Goal: Task Accomplishment & Management: Manage account settings

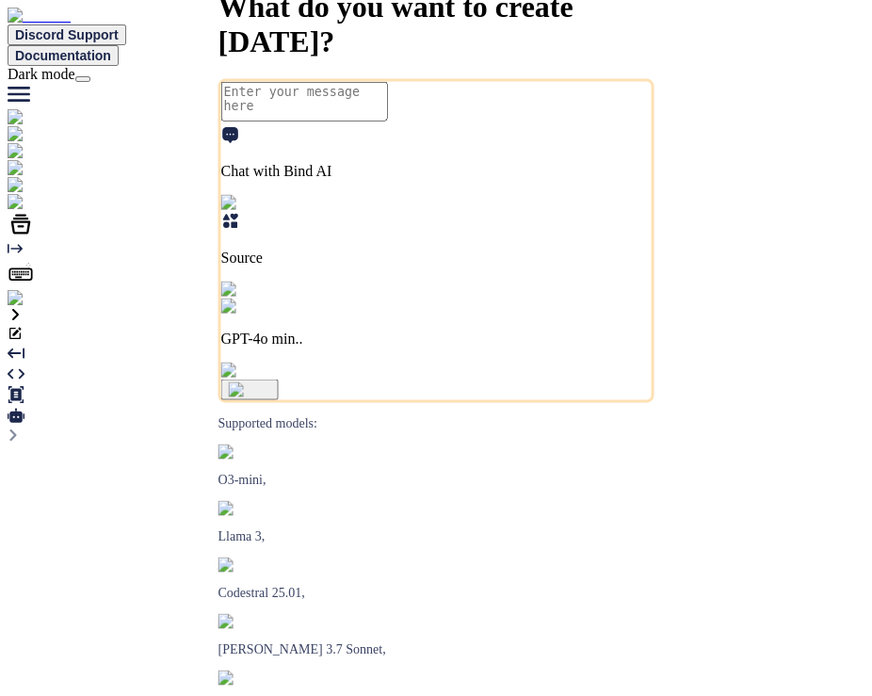
click at [543, 347] on p "GPT-4o min.." at bounding box center [436, 338] width 430 height 17
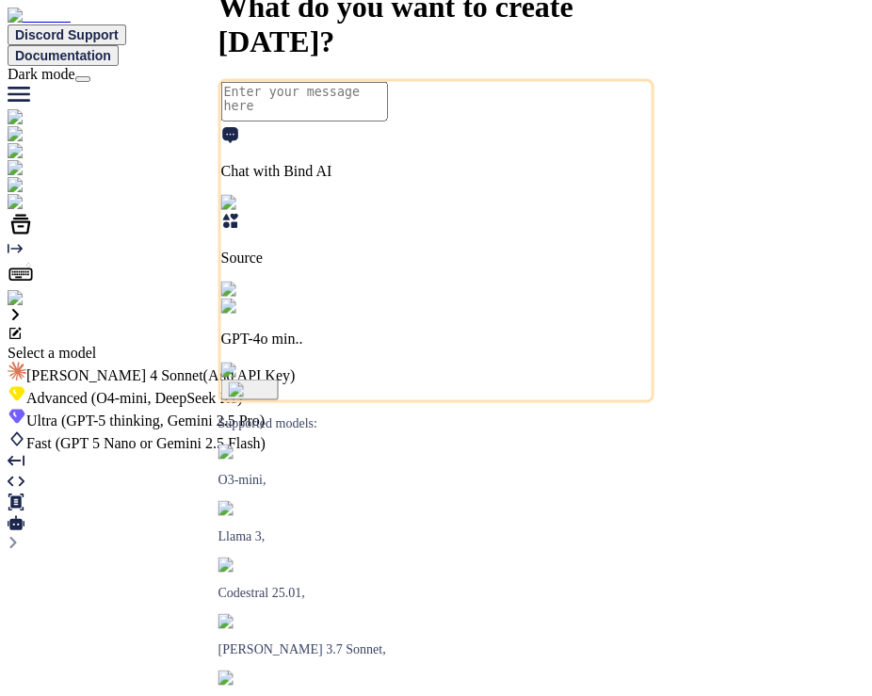
click at [295, 367] on span "[PERSON_NAME] 4 Sonnet (Add API Key)" at bounding box center [160, 375] width 268 height 16
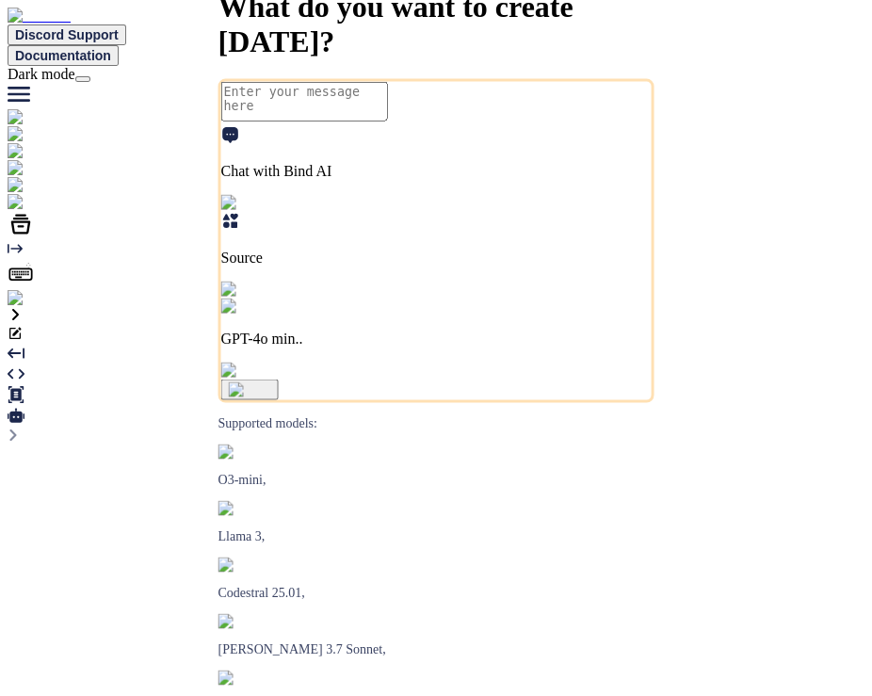
click at [29, 307] on img at bounding box center [38, 298] width 61 height 17
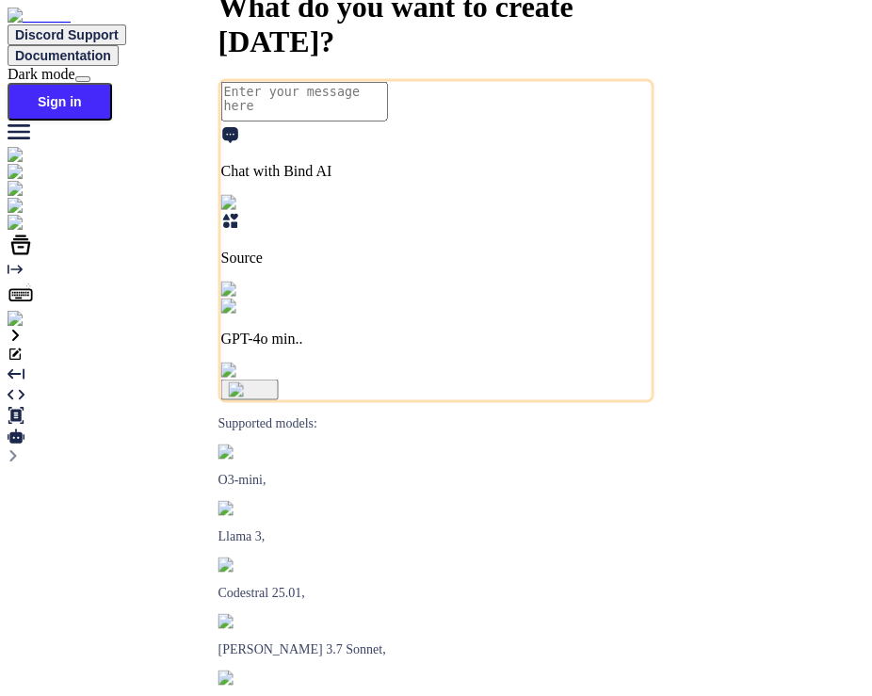
click at [21, 328] on img at bounding box center [34, 319] width 52 height 17
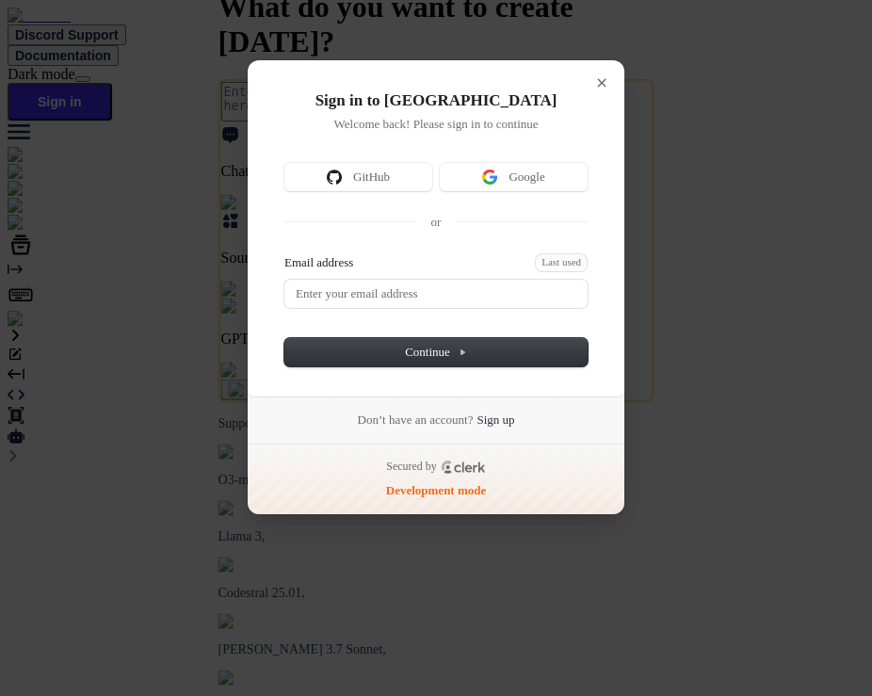
type textarea "x"
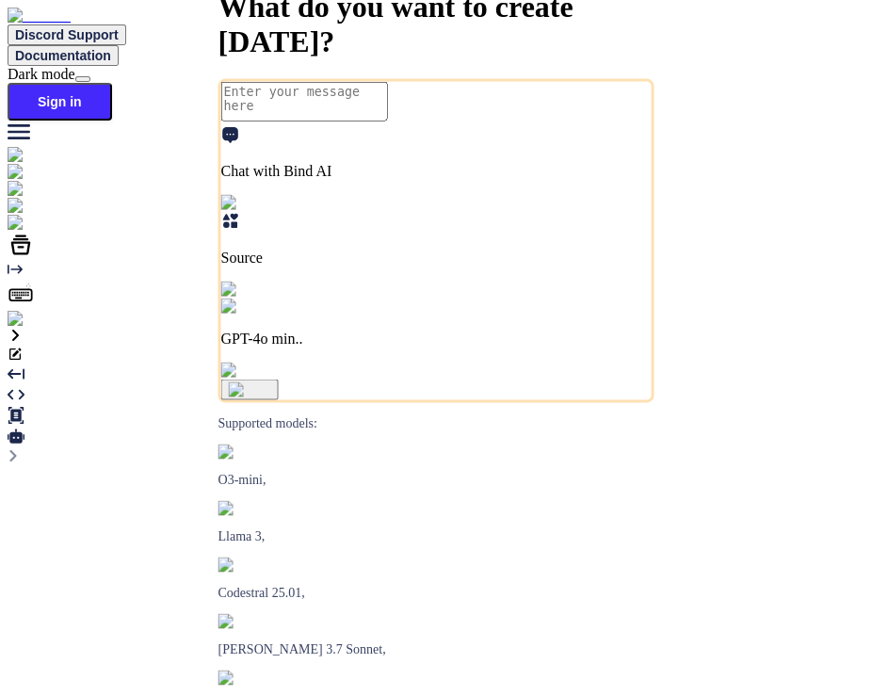
click at [26, 328] on img at bounding box center [34, 319] width 52 height 17
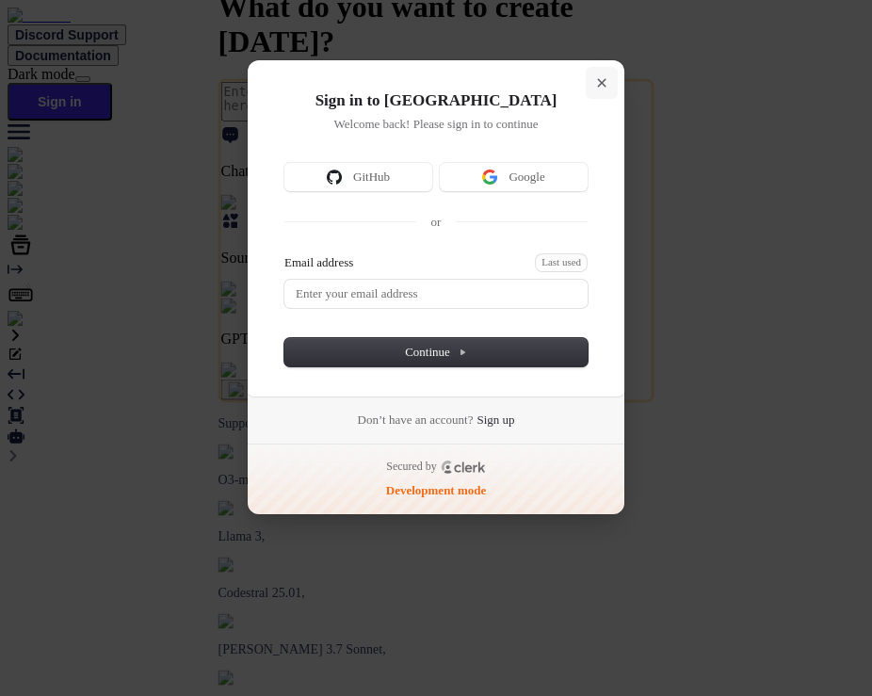
click at [603, 87] on icon "Close modal" at bounding box center [601, 82] width 9 height 9
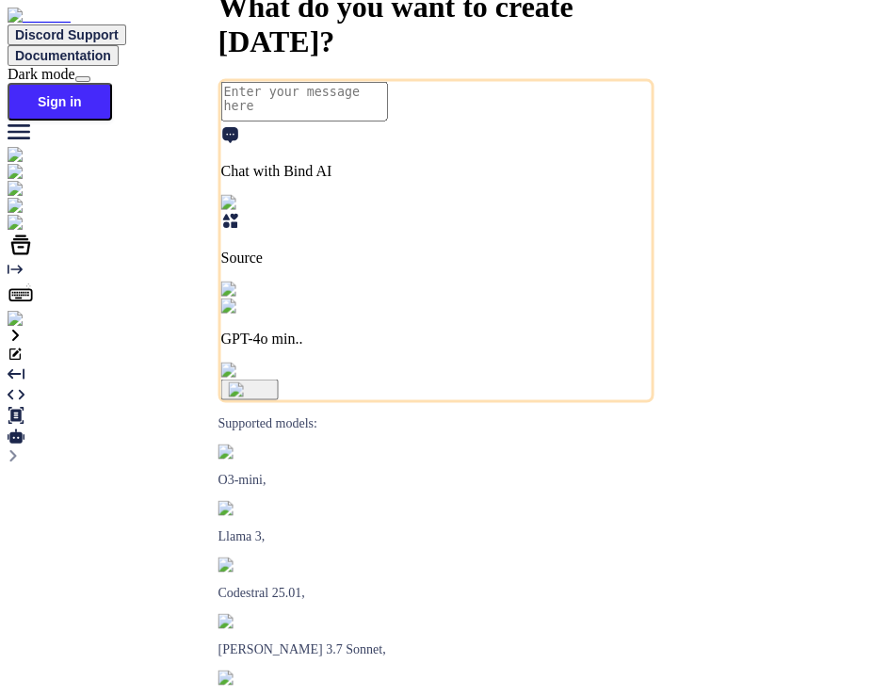
click at [17, 328] on img at bounding box center [34, 319] width 52 height 17
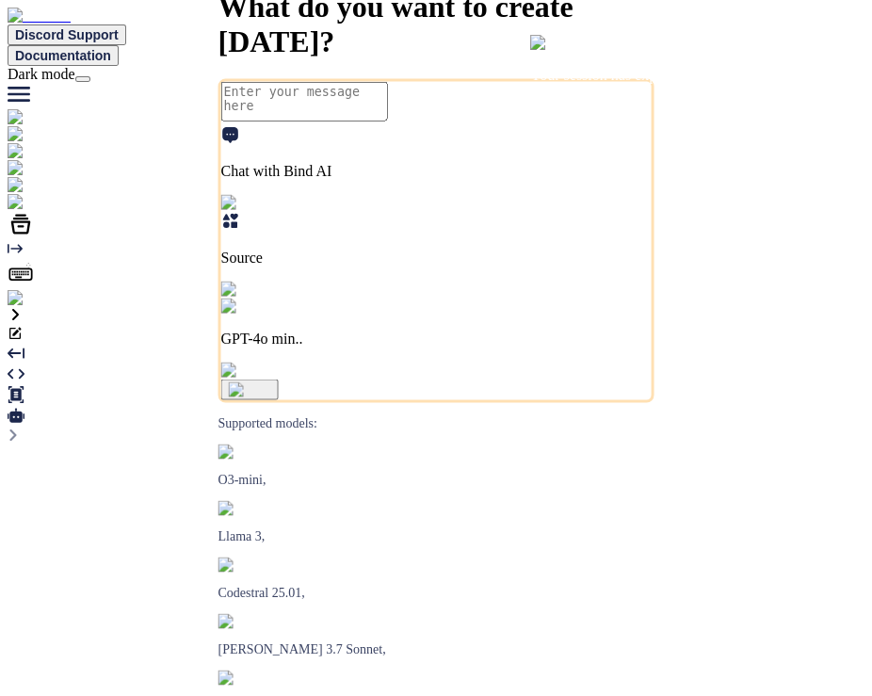
click at [34, 307] on img at bounding box center [38, 298] width 61 height 17
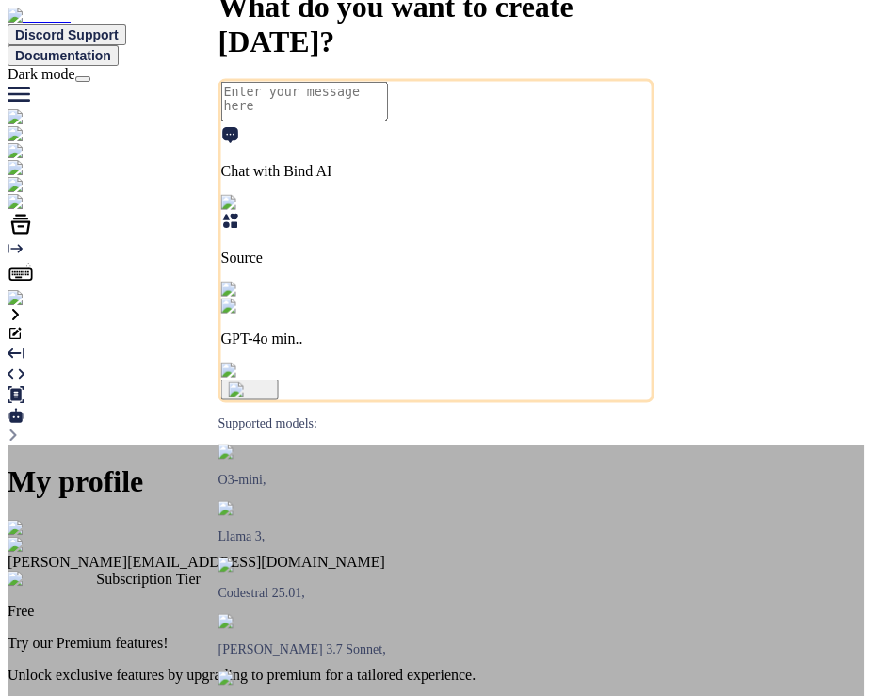
click at [202, 444] on div "My profile [PERSON_NAME] [EMAIL_ADDRESS][DOMAIN_NAME] Subscription Tier Free Tr…" at bounding box center [436, 691] width 857 height 494
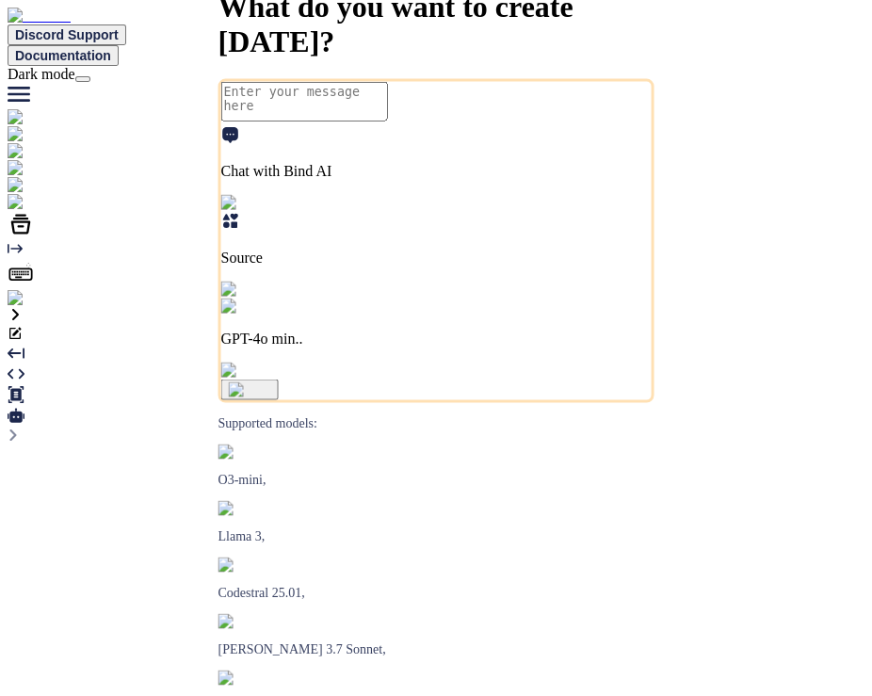
click at [314, 315] on img at bounding box center [267, 306] width 93 height 17
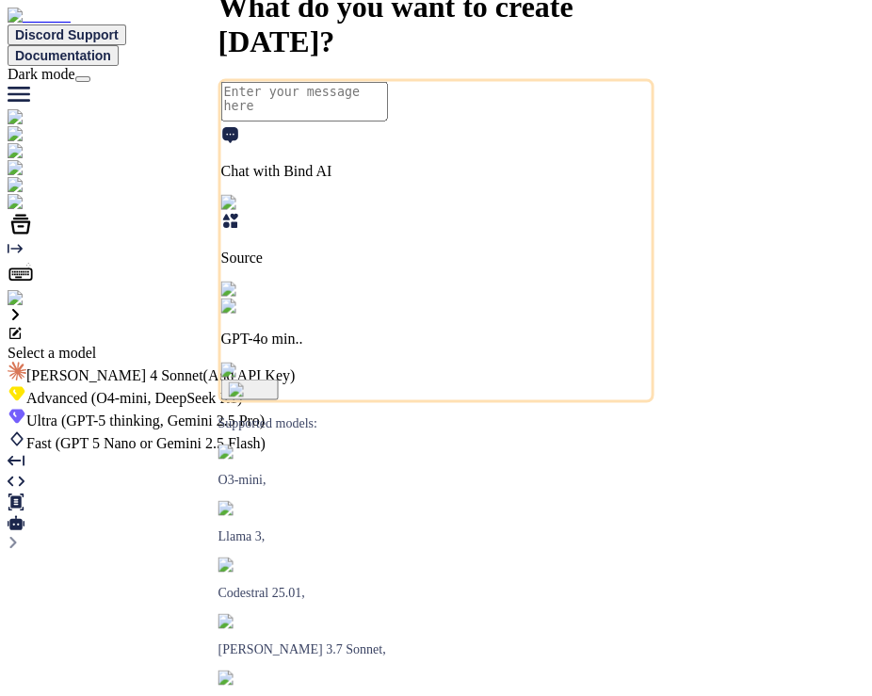
click at [265, 345] on div at bounding box center [436, 345] width 857 height 0
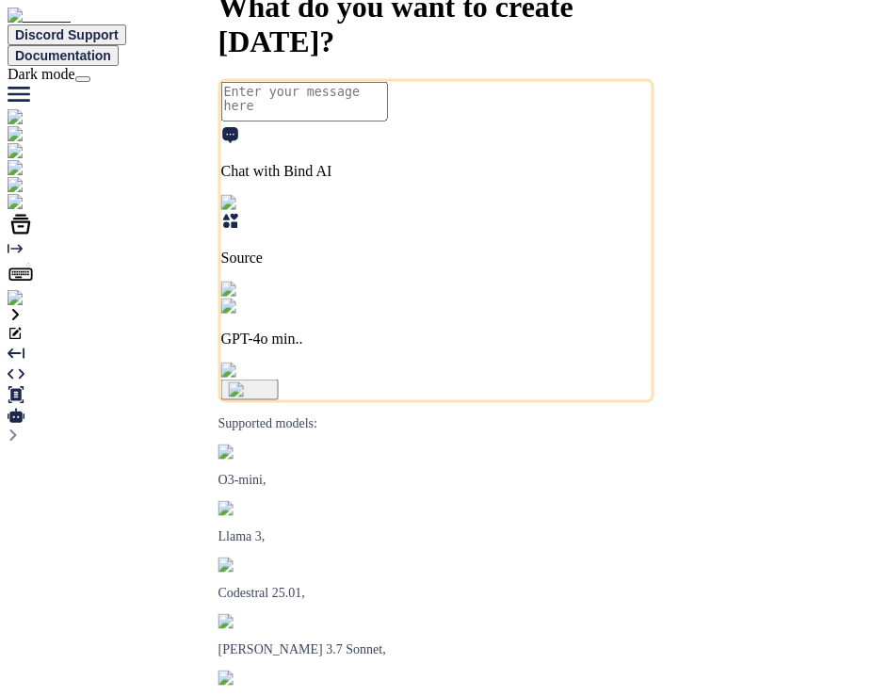
click at [27, 307] on img at bounding box center [38, 298] width 61 height 17
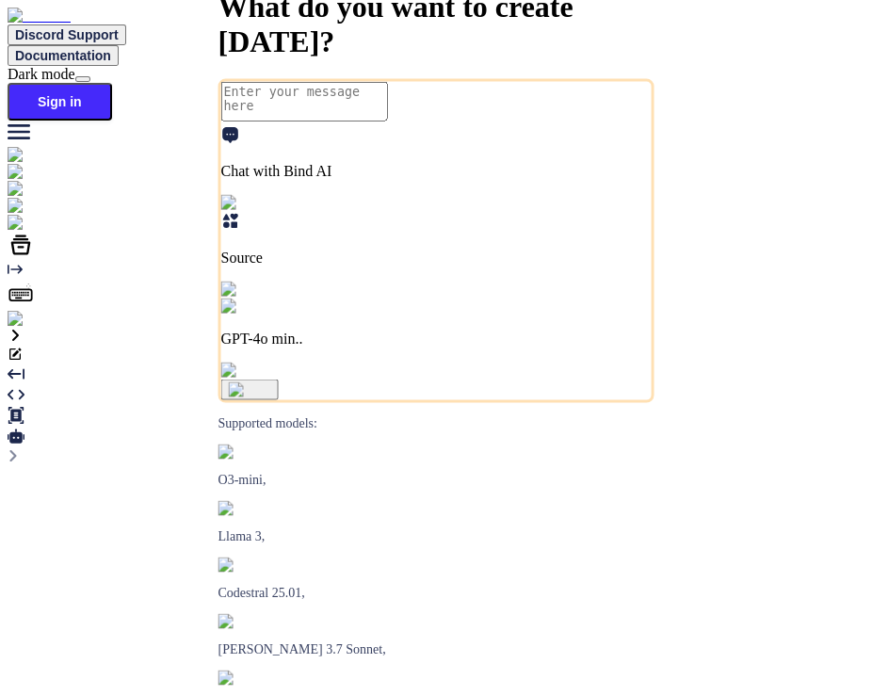
click at [21, 328] on img at bounding box center [34, 319] width 52 height 17
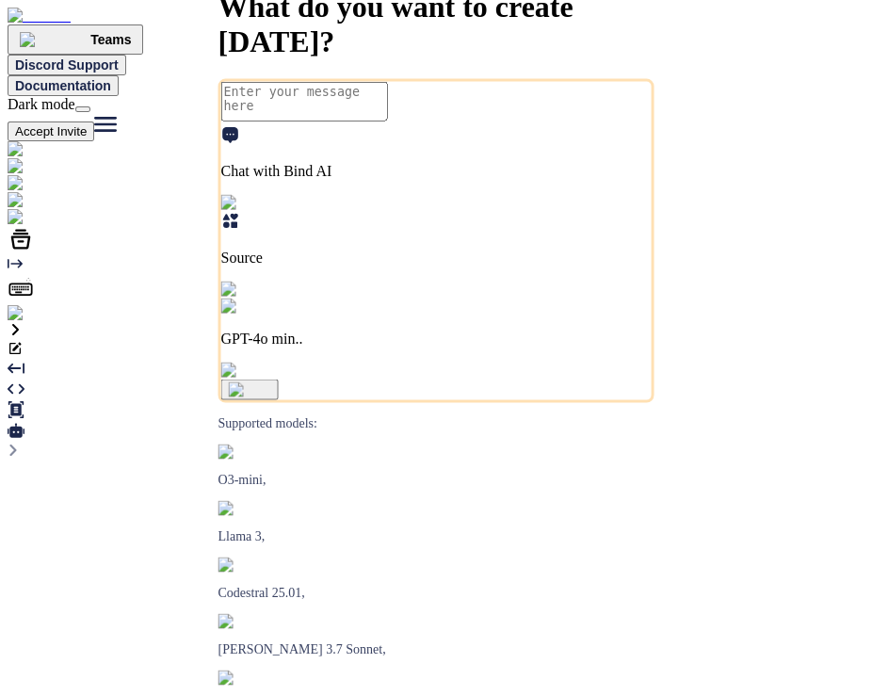
click at [569, 347] on p "GPT-4o min.." at bounding box center [436, 338] width 430 height 17
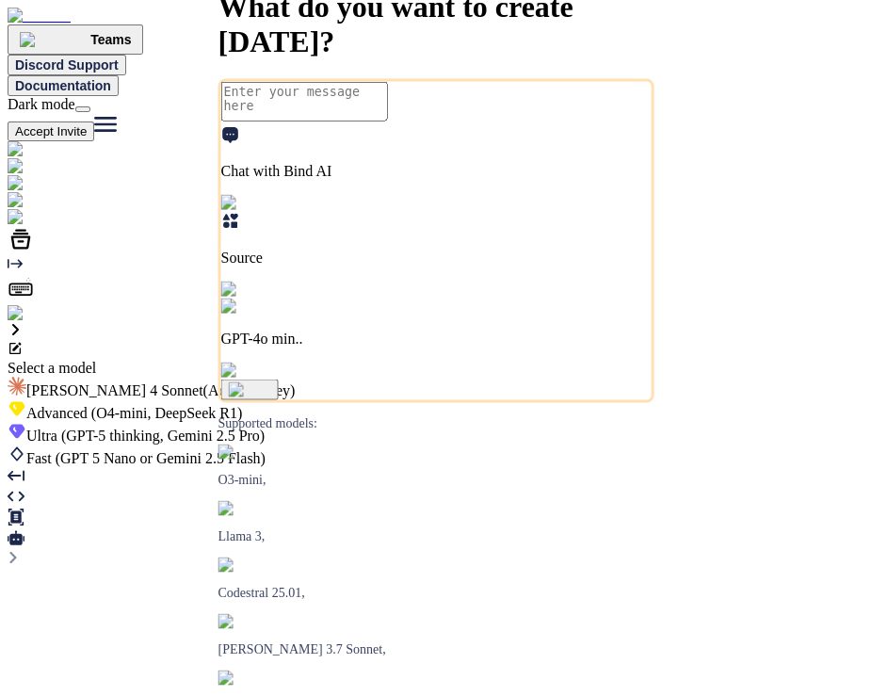
click at [296, 382] on span "(Add API Key)" at bounding box center [249, 390] width 92 height 16
type textarea "x"
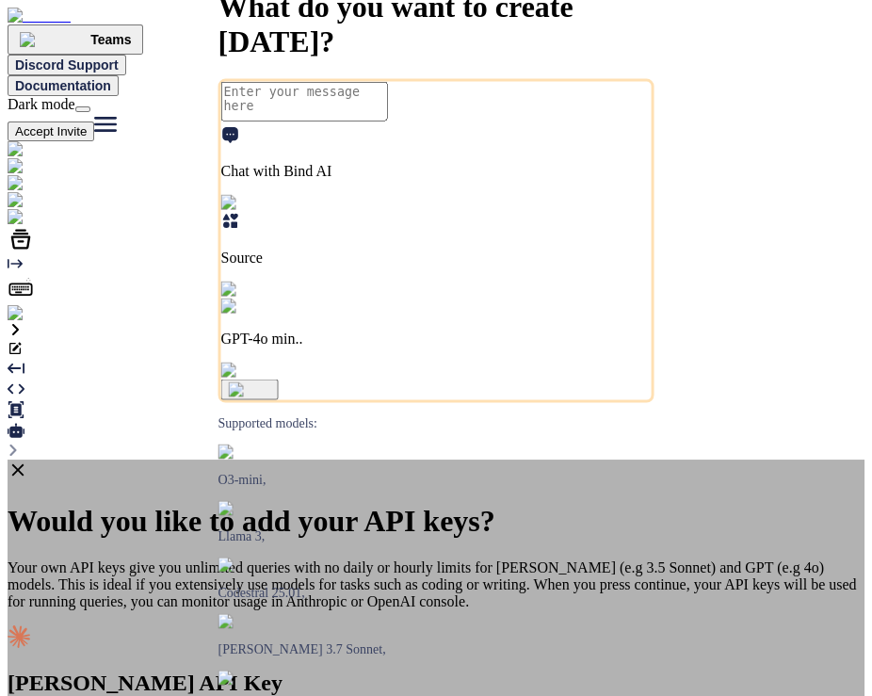
type input "h"
paste input "sk-ant-api03-GSwxAGXr9VPhwS8R1X-i2V-cxiRASXZuuU6_QXjJ2dlMoJxTIMshxuRRUuuoTv4wH_…"
type input "sk-ant-api03-GSwxAGXr9VPhwS8R1X-i2V-cxiRASXZuuU6_QXjJ2dlMoJxTIMshxuRRUuuoTv4wH_…"
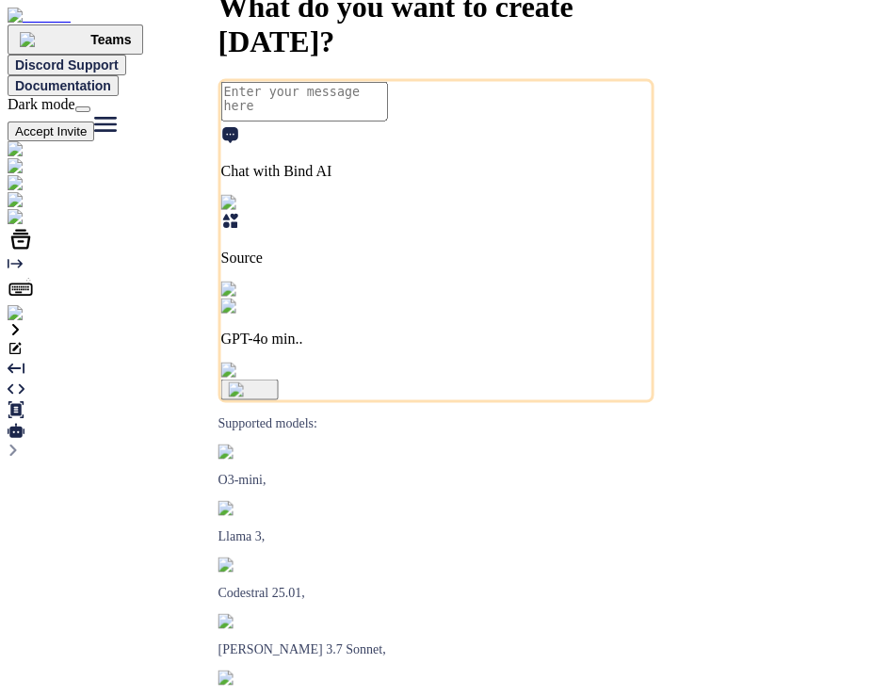
click at [551, 347] on p "GPT-4o min.." at bounding box center [436, 338] width 430 height 17
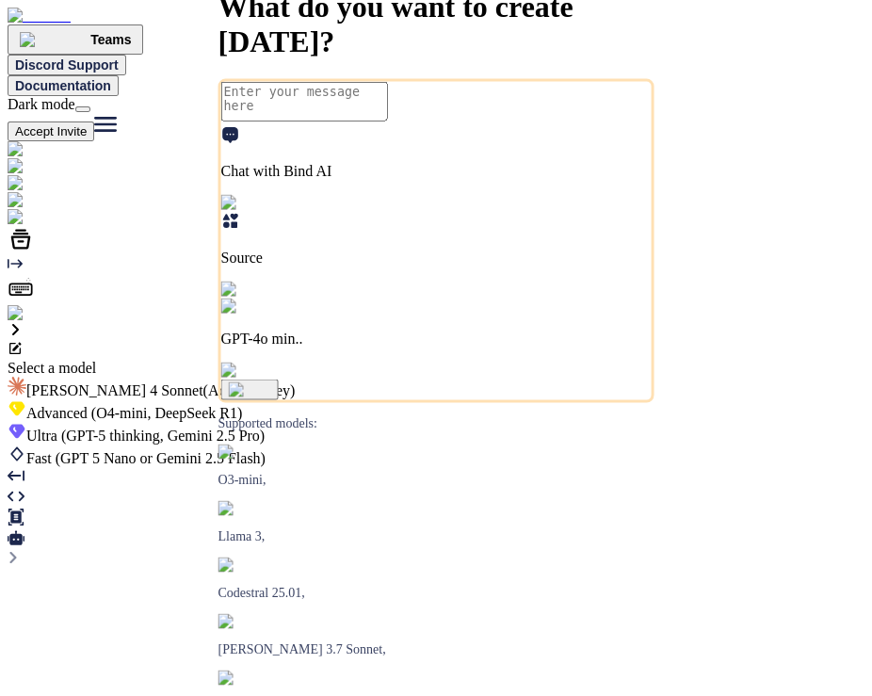
click at [295, 382] on span "[PERSON_NAME] 4 Sonnet (Add API Key)" at bounding box center [160, 390] width 268 height 16
type textarea "x"
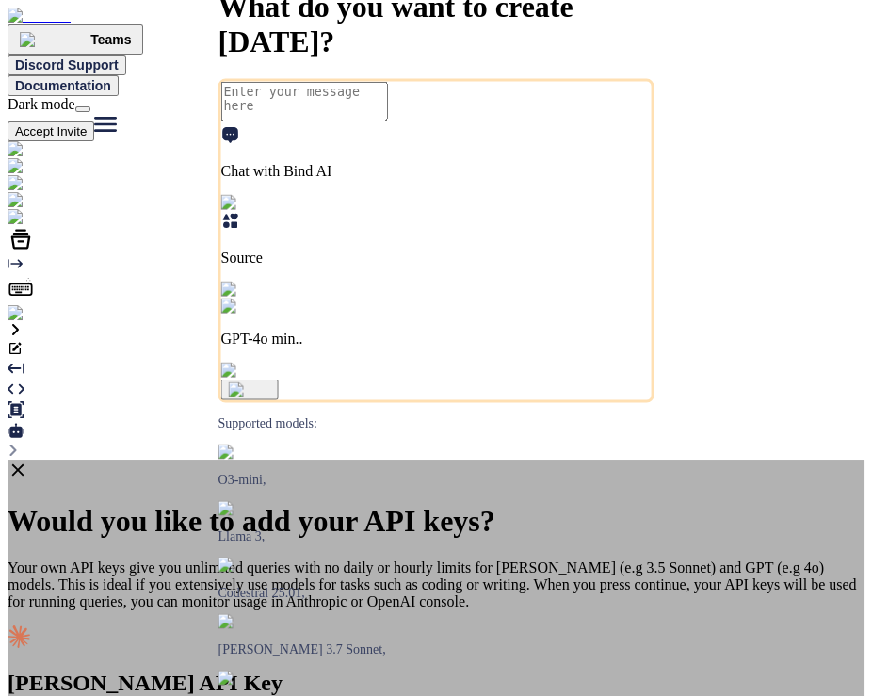
type input "sk-ant-api03-GSwxAGXr9VPhwS8R1X-i2V-cxiRASXZuuU6_QXjJ2dlMoJxTIMshxuRRUuuoTv4wH_…"
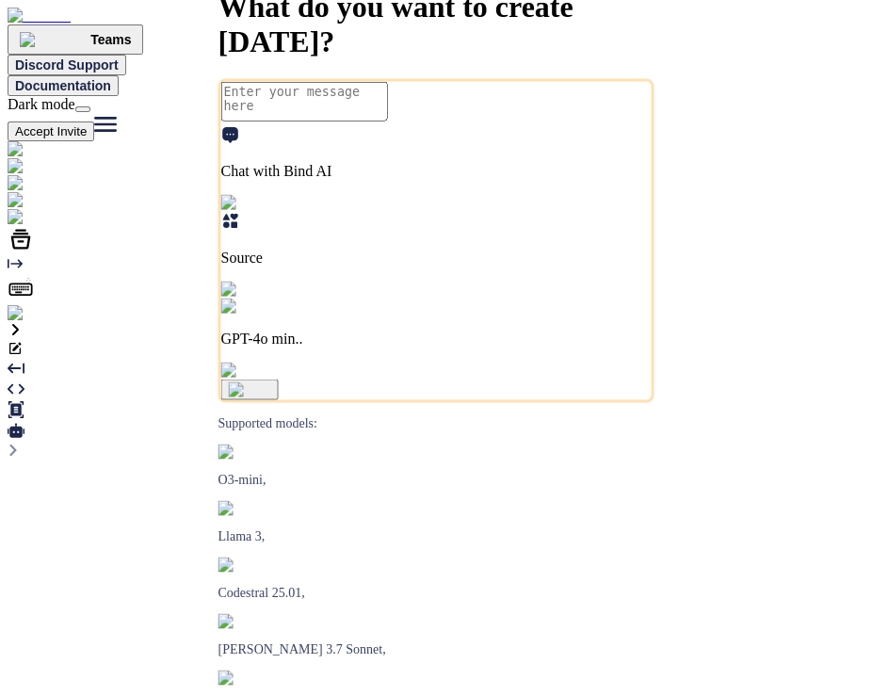
click at [573, 58] on span "What do you want to create [DATE]?" at bounding box center [395, 24] width 355 height 69
click at [575, 347] on p "GPT-4o min.." at bounding box center [436, 338] width 430 height 17
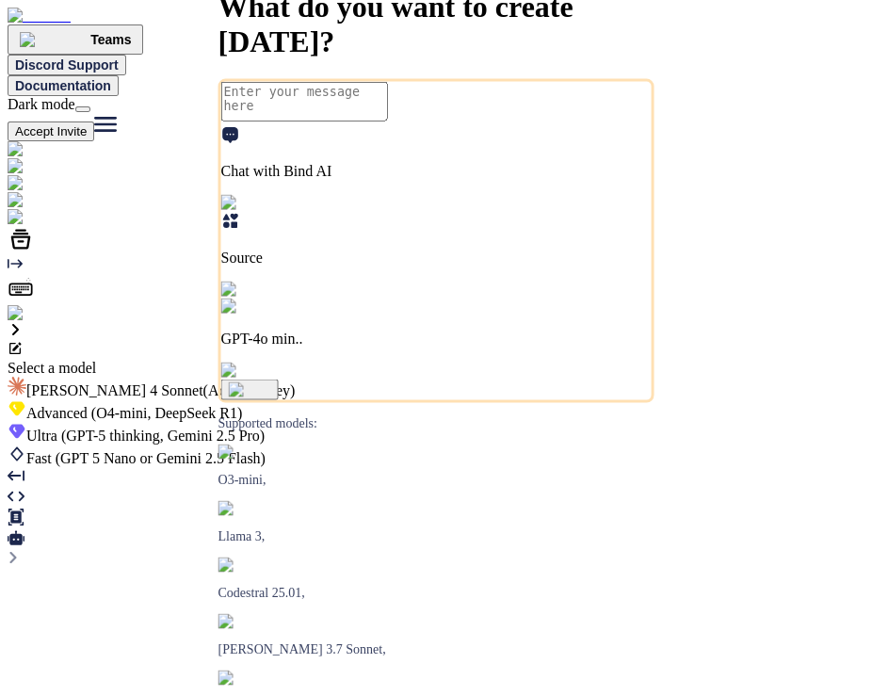
click at [295, 382] on span "[PERSON_NAME] 4 Sonnet (Add API Key)" at bounding box center [160, 390] width 268 height 16
type textarea "x"
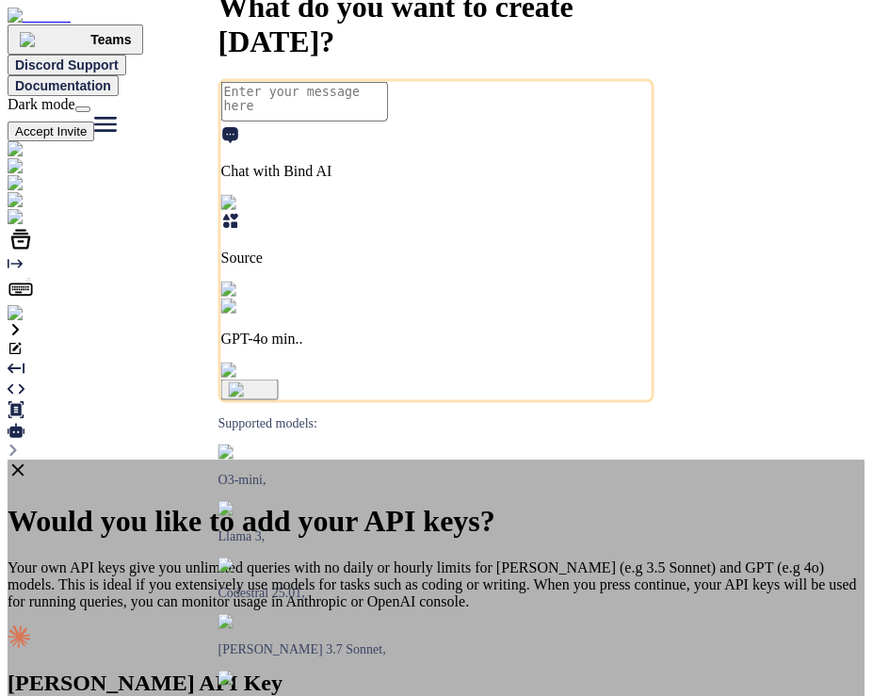
type input "h"
paste input "text"
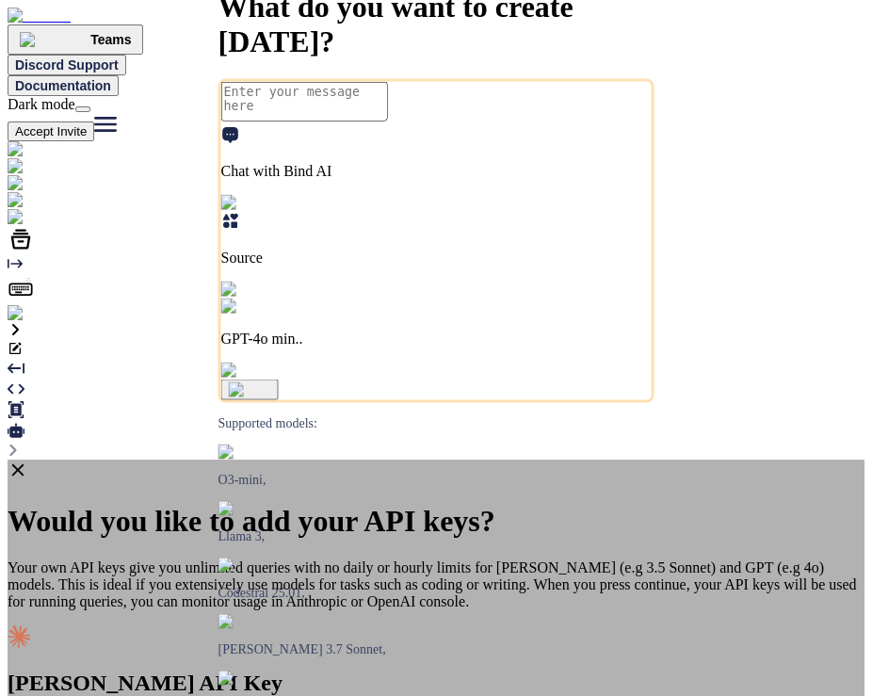
paste input "sk-ant-api03-GSwxAGXr9VPhwS8R1X-i2V-cxiRASXZuuU6_QXjJ2dlMoJxTIMshxuRRUuuoTv4wH_…"
type input "sk-ant-api03-GSwxAGXr9VPhwS8R1X-i2V-cxiRASXZuuU6_QXjJ2dlMoJxTIMshxuRRUuuoTv4wH_…"
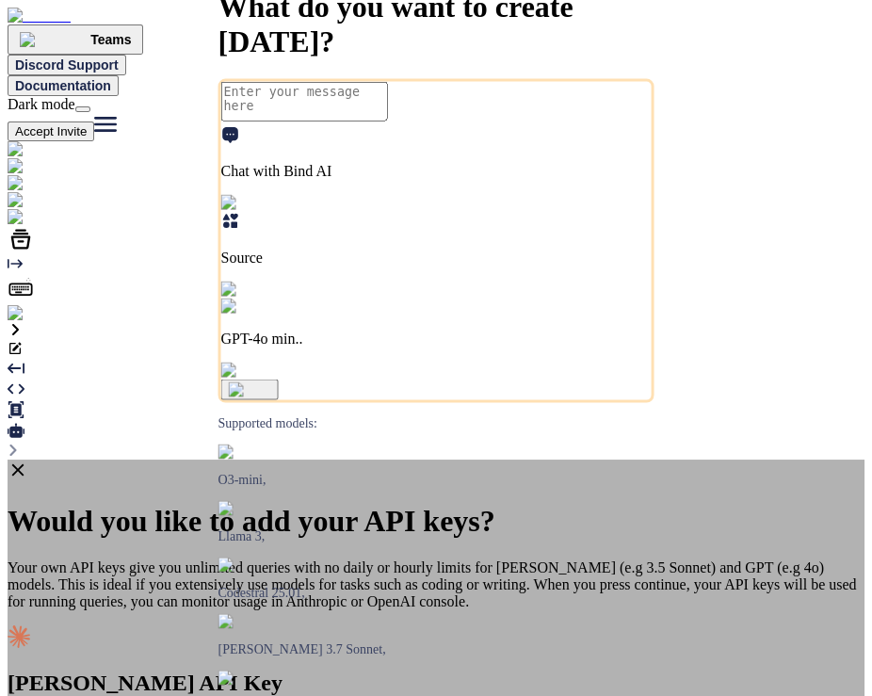
scroll to position [0, 0]
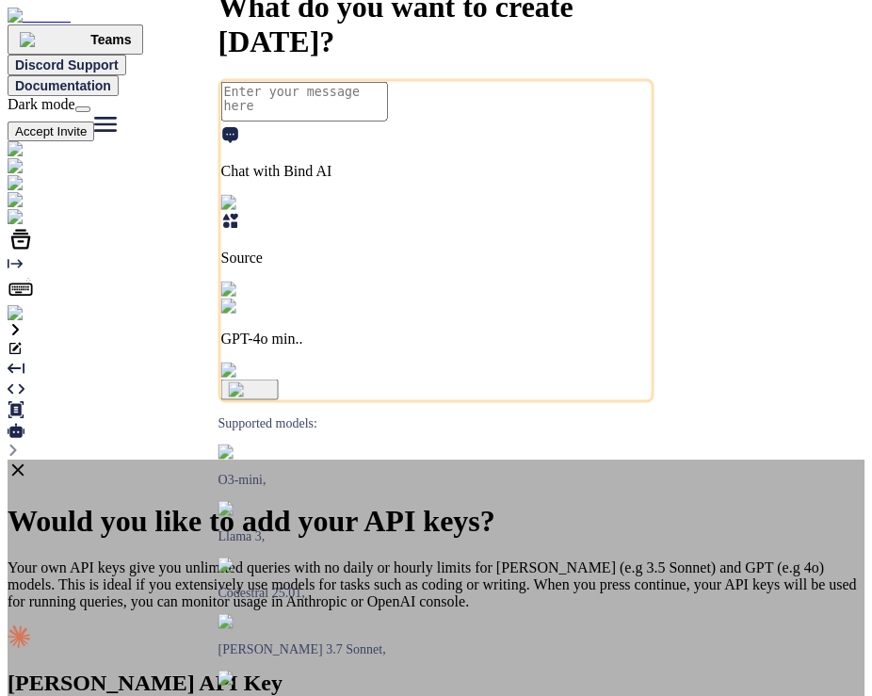
type input "sk-ant-api03-GSwxAGXr9VPhwS8R1X-i2V-xiRASXZuuU6_QXjJ2dlMoJxTIMshxuRRUuuoTv4wH_c…"
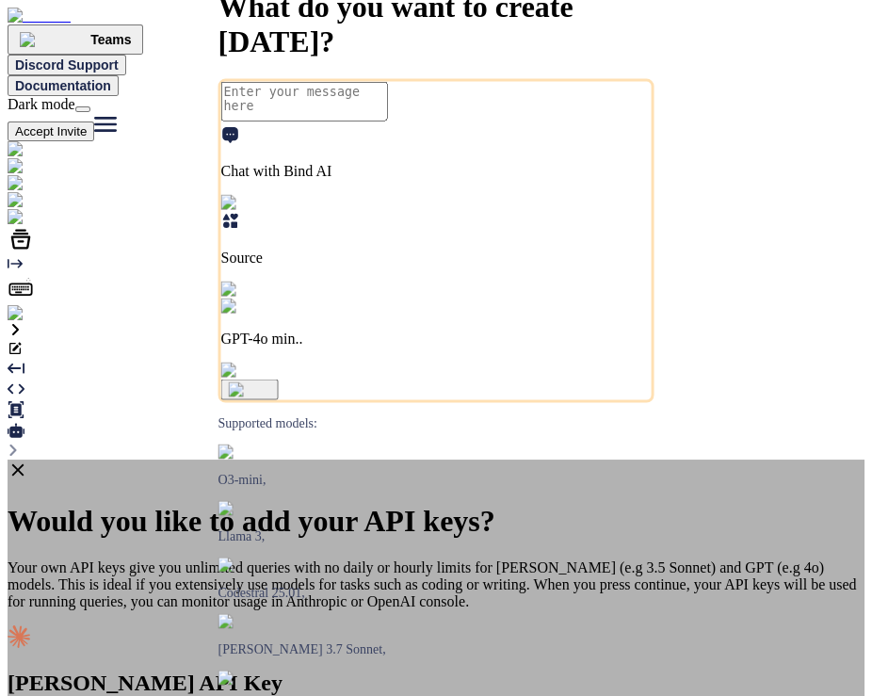
click at [28, 459] on icon at bounding box center [18, 469] width 21 height 21
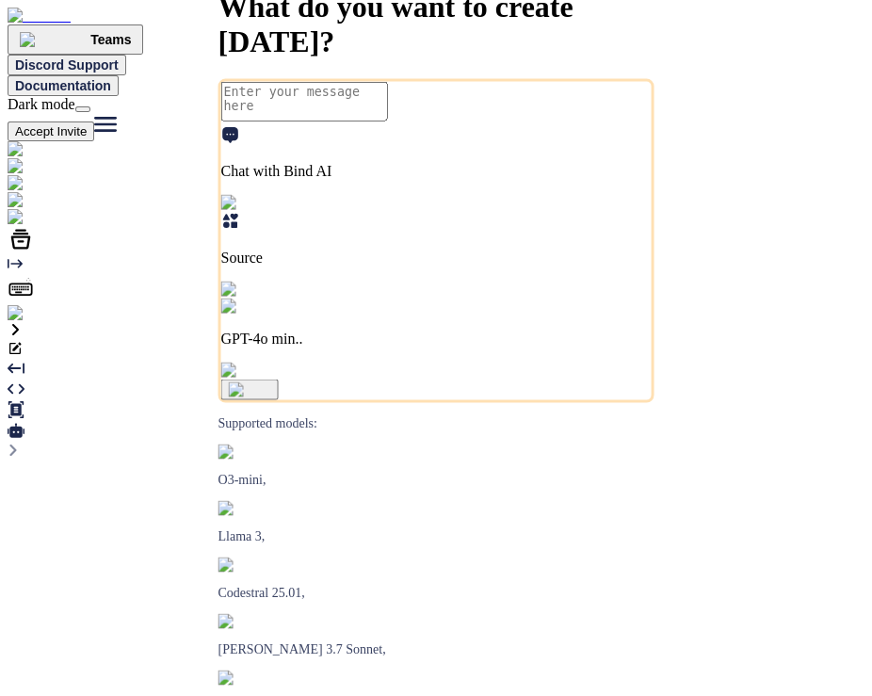
click at [542, 347] on p "GPT-4o min.." at bounding box center [436, 338] width 430 height 17
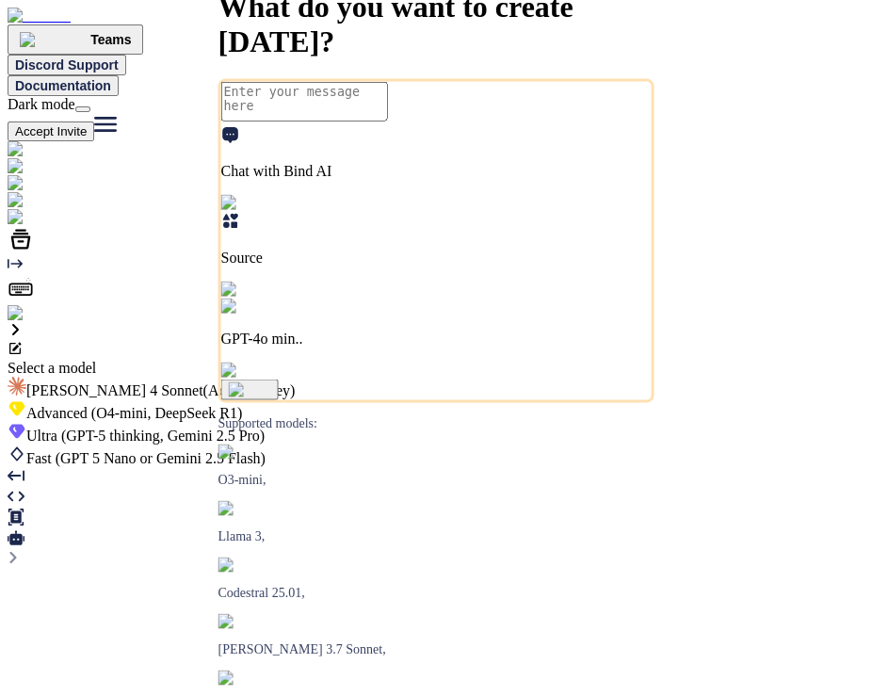
click at [295, 382] on span "[PERSON_NAME] 4 Sonnet (Add API Key)" at bounding box center [160, 390] width 268 height 16
type textarea "x"
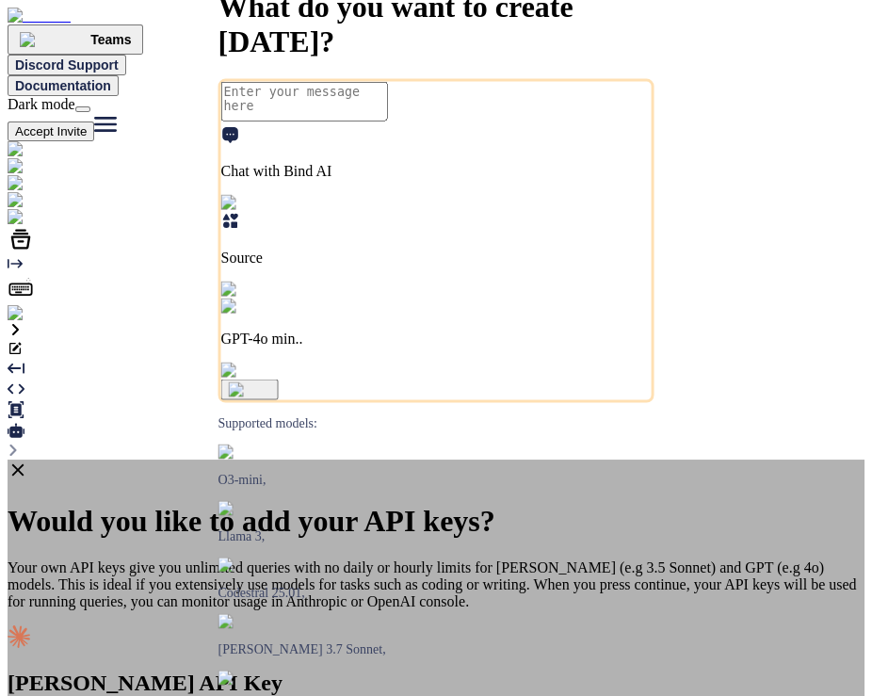
type input "sk-ant-api03-GSwxAGXr9VPhwS8R1X-i2V-cxiRASXZuuU6_QXjJ2dlMoJxTIMshxuRRUuuoTv4wH_…"
type input "hi"
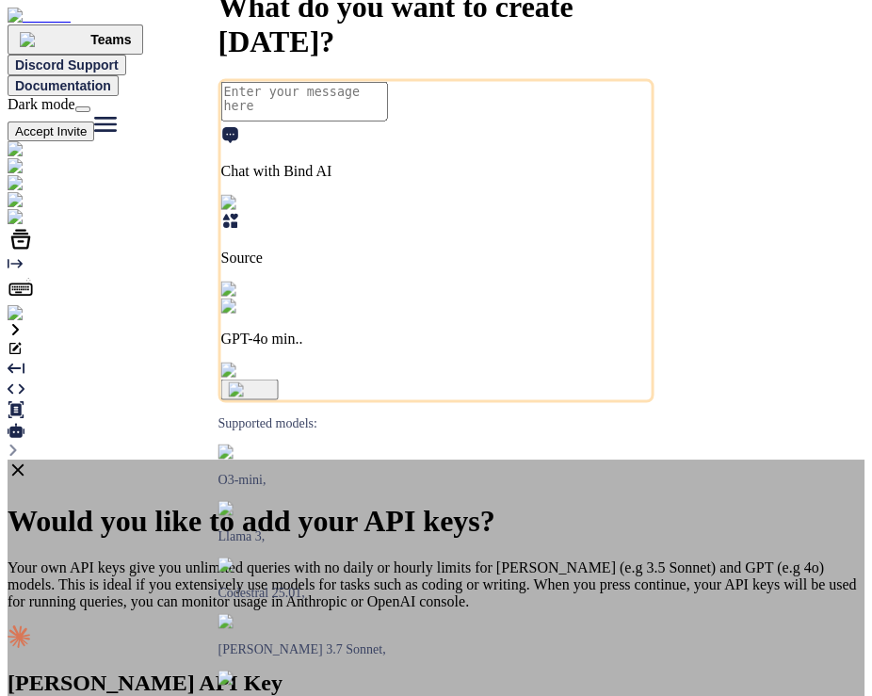
type input "hi"
click at [28, 459] on icon at bounding box center [18, 469] width 21 height 21
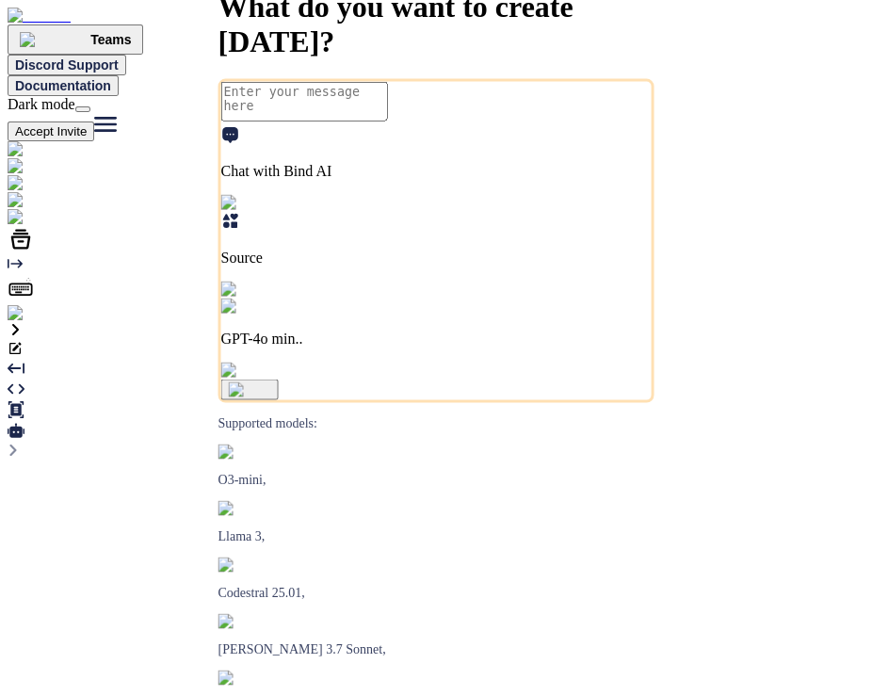
click at [557, 347] on p "GPT-4o min.." at bounding box center [436, 338] width 430 height 17
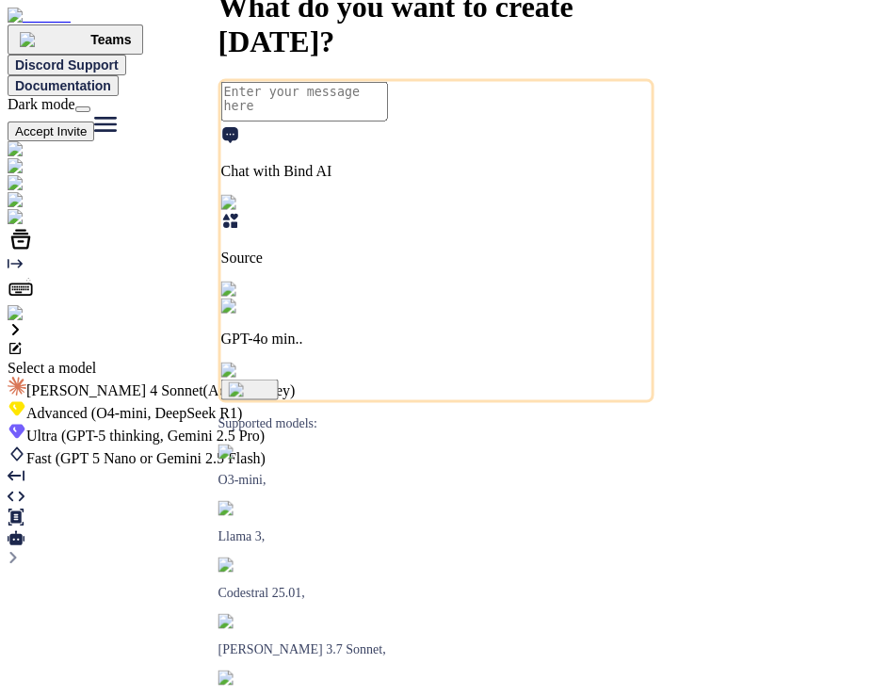
click at [295, 382] on span "[PERSON_NAME] 4 Sonnet (Add API Key)" at bounding box center [160, 390] width 268 height 16
type textarea "x"
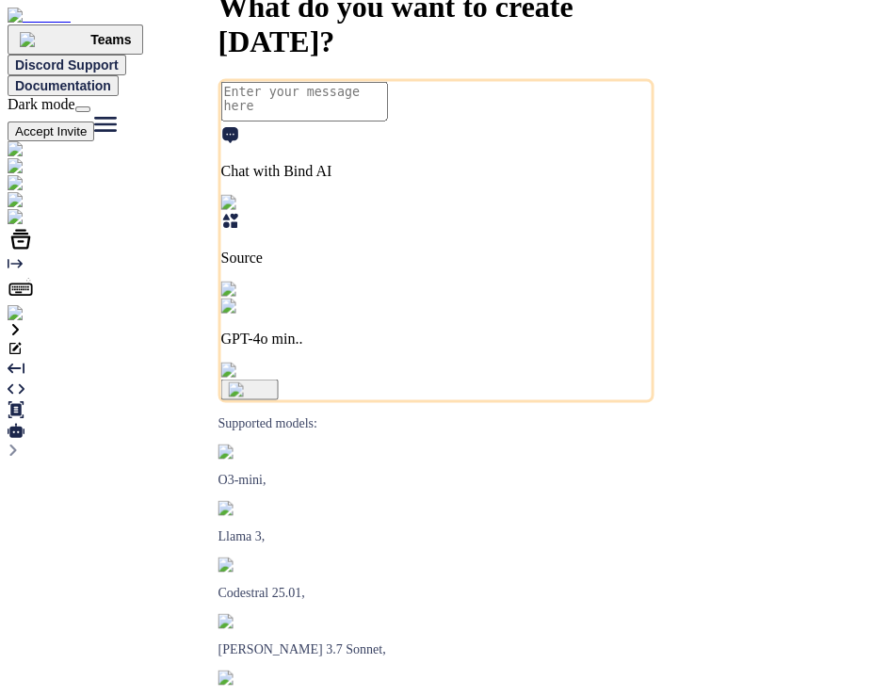
click at [553, 347] on div "GPT-4o min.." at bounding box center [436, 322] width 430 height 49
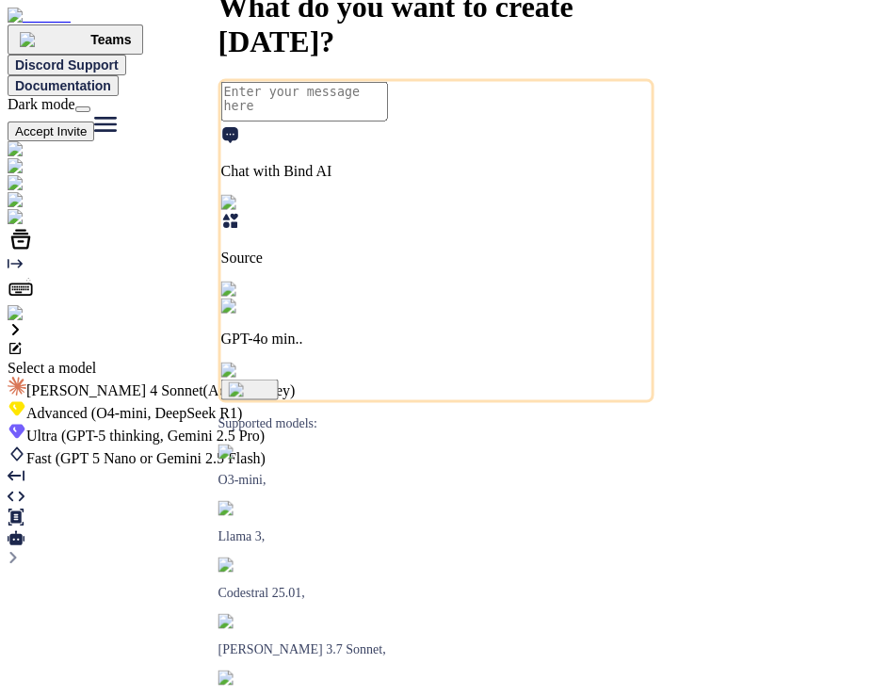
click at [295, 382] on span "[PERSON_NAME] 4 Sonnet (Add API Key)" at bounding box center [160, 390] width 268 height 16
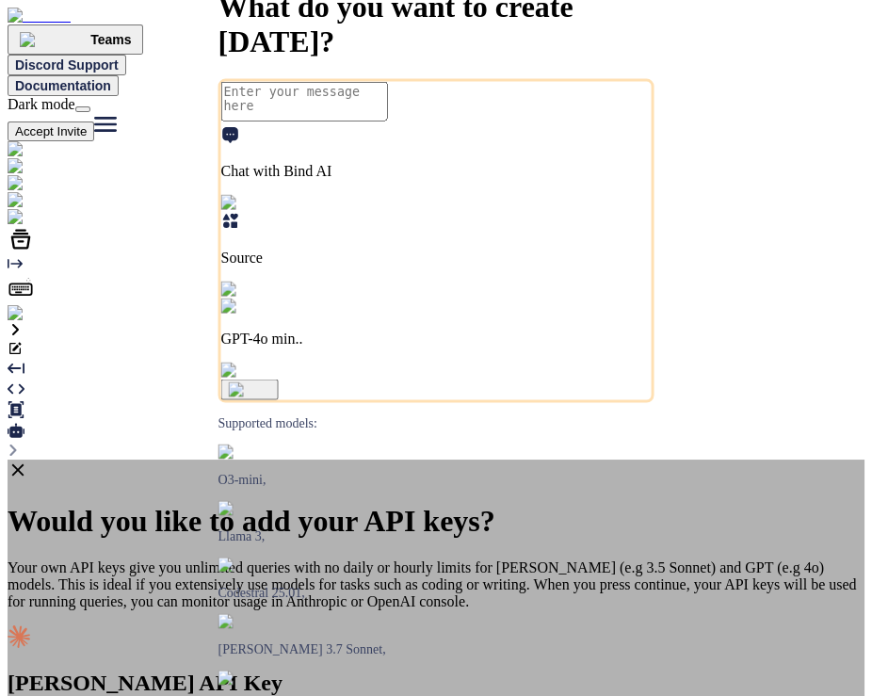
type textarea "x"
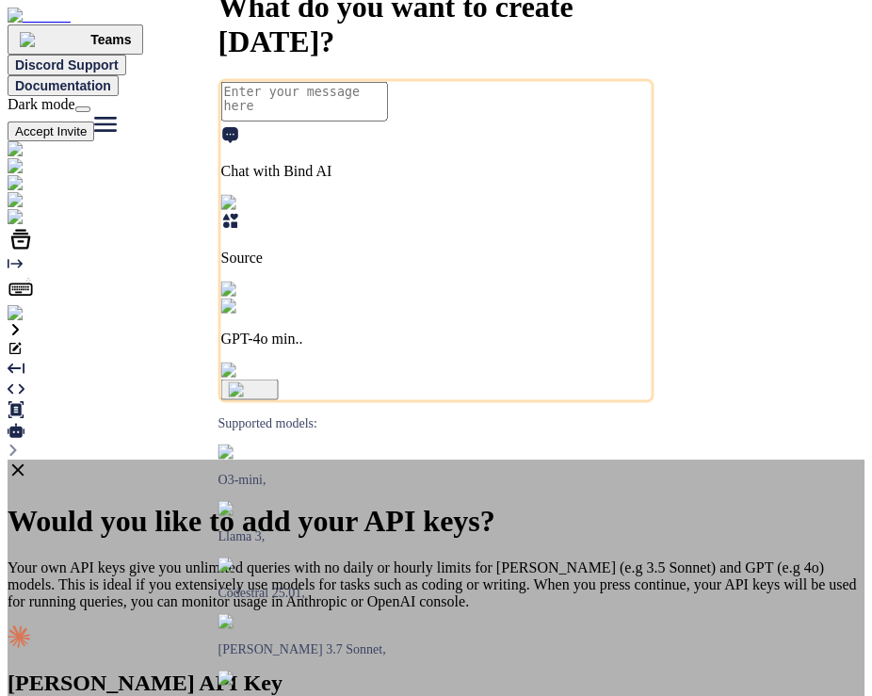
type input "h"
paste input "sk-ant-api03-GSwxAGXr9VPhwS8R1X-i2V-cxiRASXZuuU6_QXjJ2dlMoJxTIMshxuRRUuuoTv4wH_…"
type input "sk-ant-api03-GSwxAGXr9VPhwS8R1X-i2V-cxiRASXZuuU6_QXjJ2dlMoJxTIMshxuRRUuuoTv4wH_…"
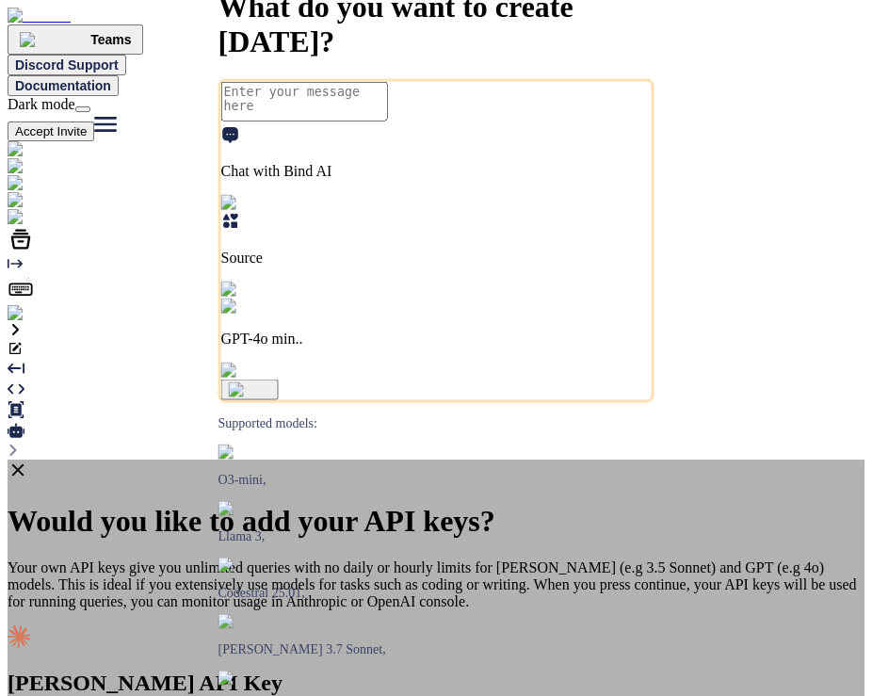
type input "sk-ant-api03-GSwxAGXr9VPhwS8R1X-i2V-cxiRASXZuuU6_QXjJ2dlMoJxTIMshxuRRUuuoTv4wH_…"
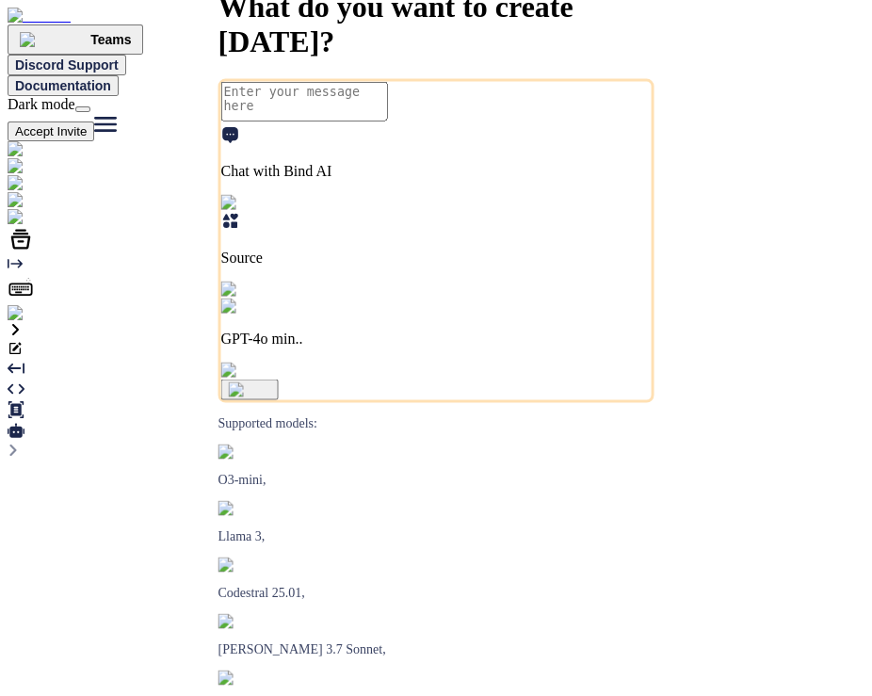
click at [575, 347] on p "GPT-4o min.." at bounding box center [436, 338] width 430 height 17
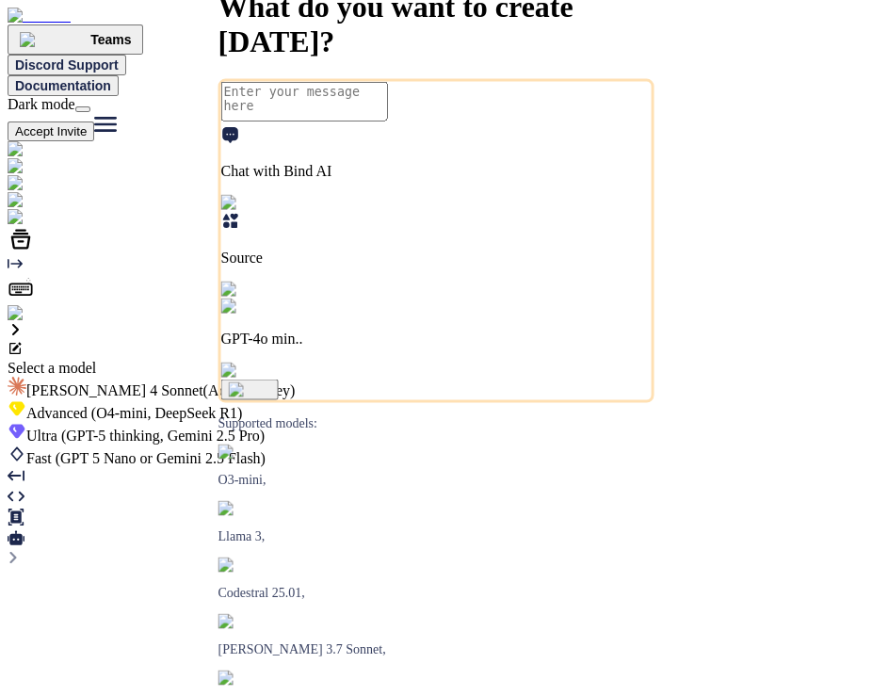
click at [296, 382] on span "(Add API Key)" at bounding box center [249, 390] width 92 height 16
type textarea "x"
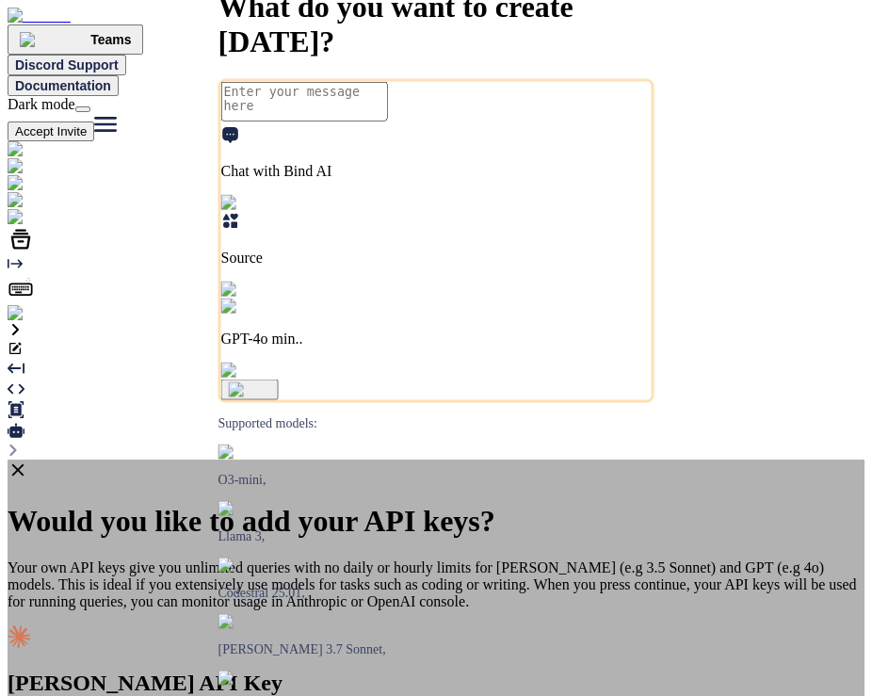
type input "h"
paste input "sk-ant-api03-GSwxAGXr9VPhwS8R1X-i2V-cxiRASXZuuU6_QXjJ2dlMoJxTIMshxuRRUuuoTv4wH_…"
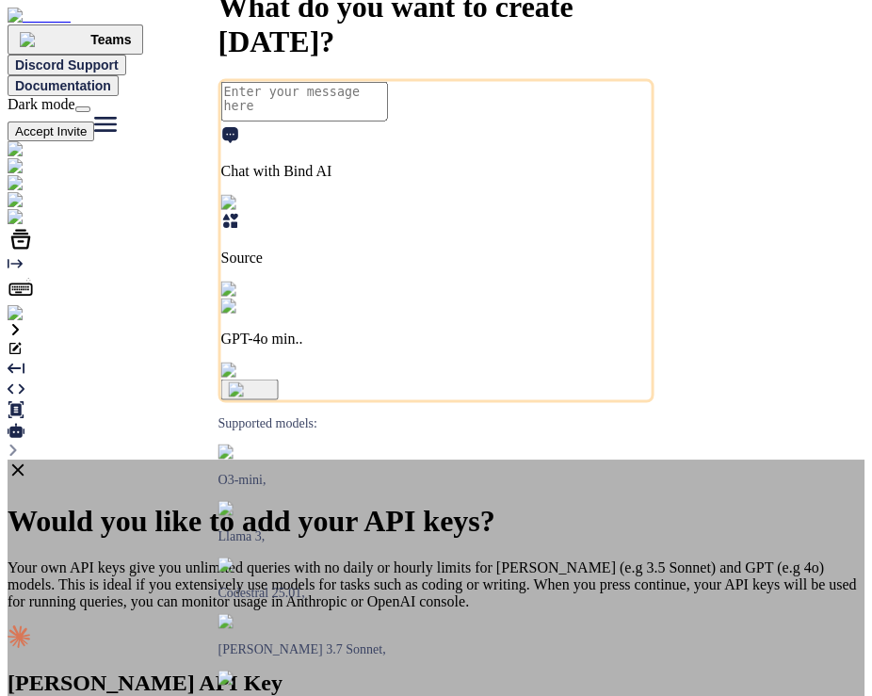
scroll to position [0, 394]
type input "sk-ant-api03-GSwxAGXr9VPhwS8R1X-i2V-cxiRASXZuuU6_QXjJ2dlMoJxTIMshxuRRUuuoTv4wH_…"
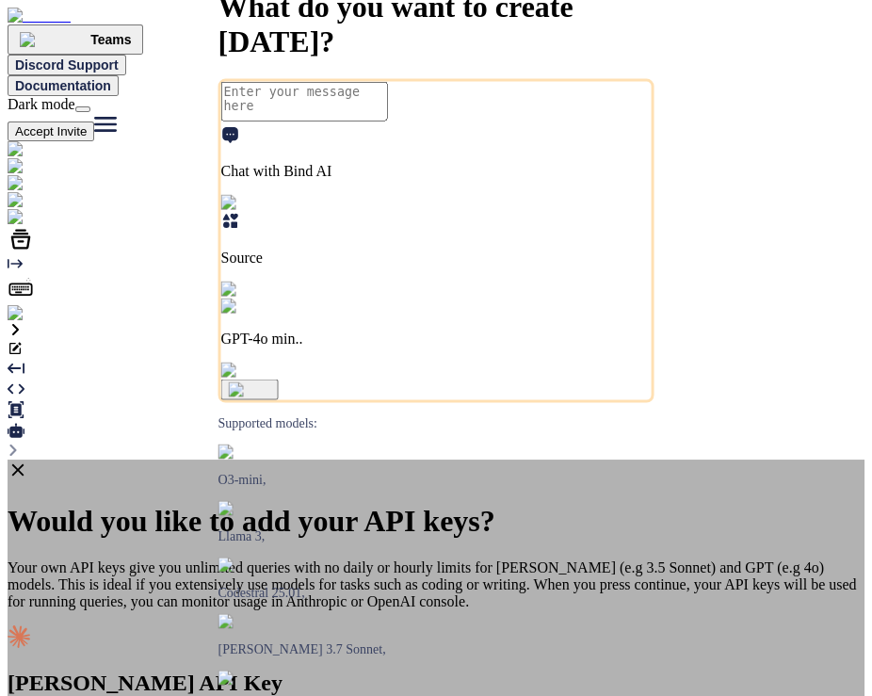
type input "sk-ant-api03-GSV-cxiRASXZuuU6_QXjJ2dlMoJxTIMshxuRRUuuoTv4wH_ckZXw1H2Gyf8FKqLP6R…"
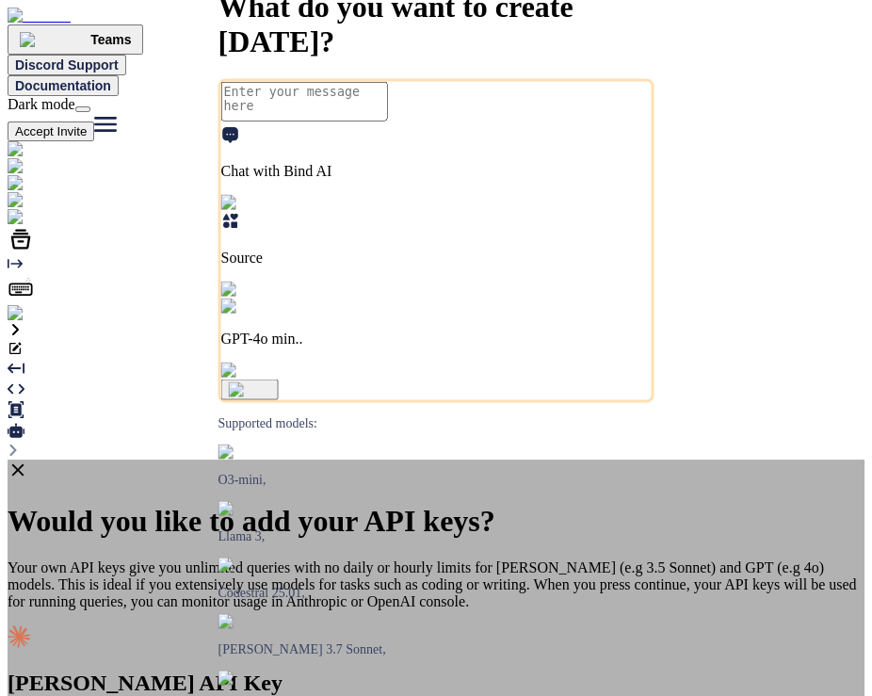
type input "hi"
